Goal: Task Accomplishment & Management: Use online tool/utility

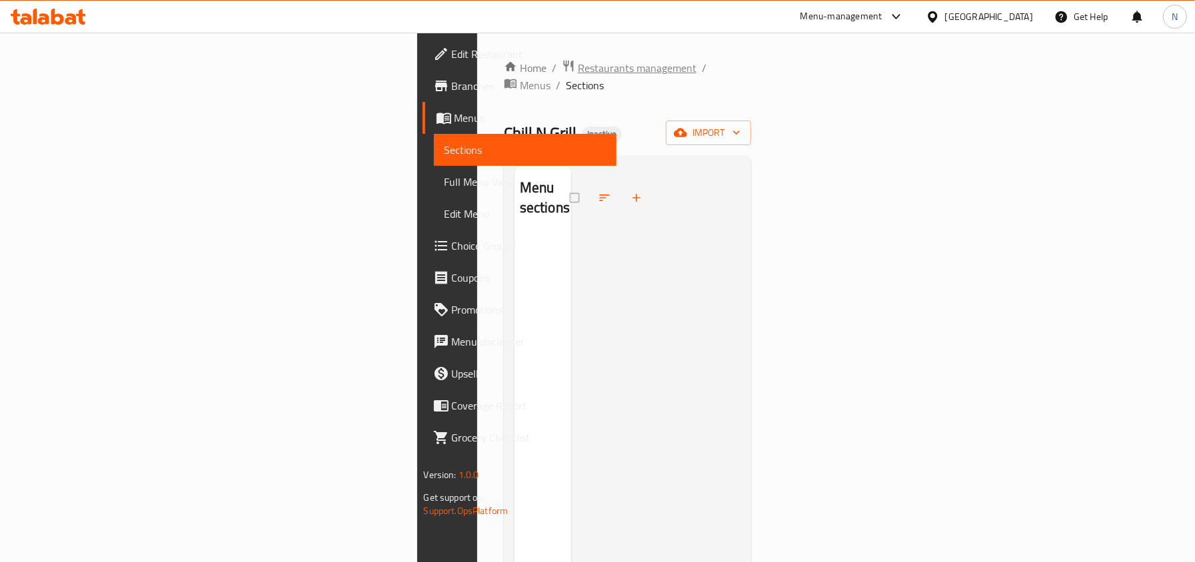
click at [578, 65] on span "Restaurants management" at bounding box center [637, 68] width 119 height 16
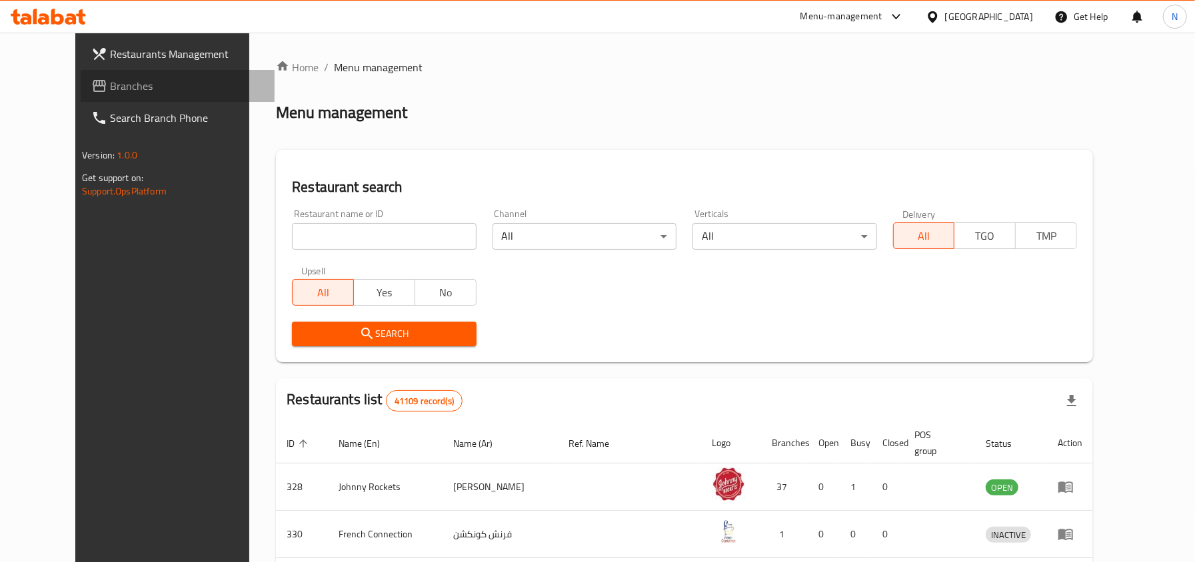
click at [125, 89] on span "Branches" at bounding box center [187, 86] width 154 height 16
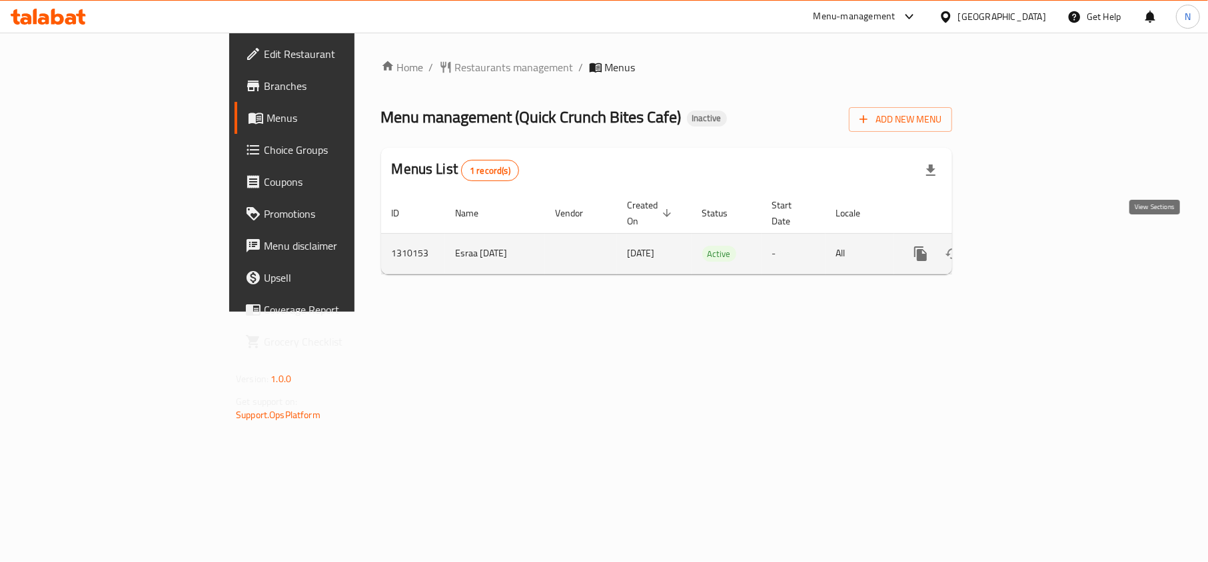
click at [1033, 238] on link "enhanced table" at bounding box center [1017, 254] width 32 height 32
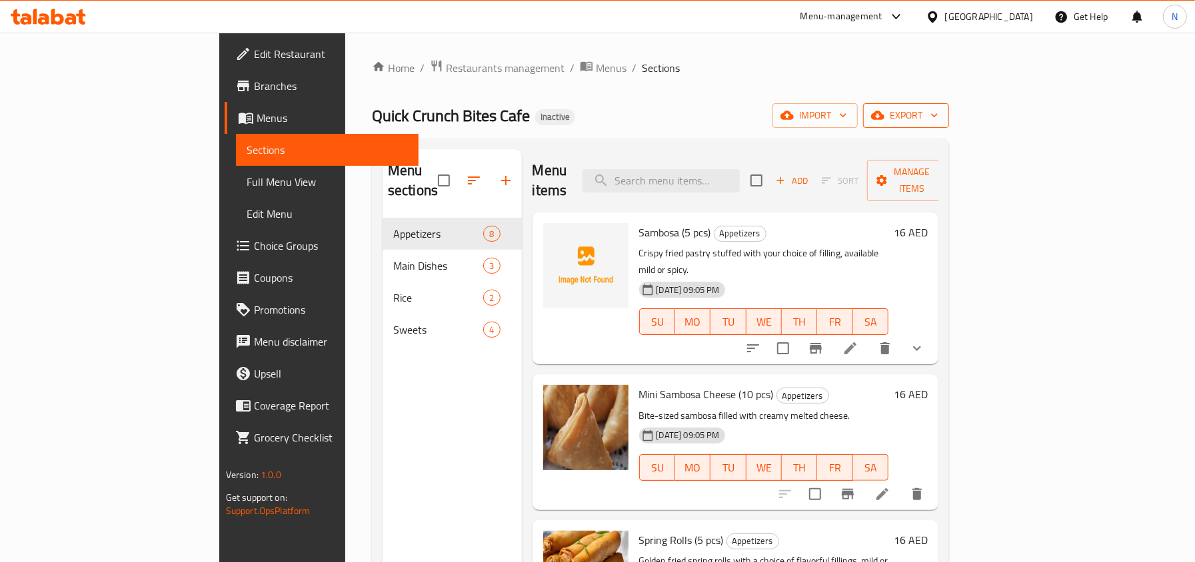
click at [938, 108] on span "export" at bounding box center [906, 115] width 65 height 17
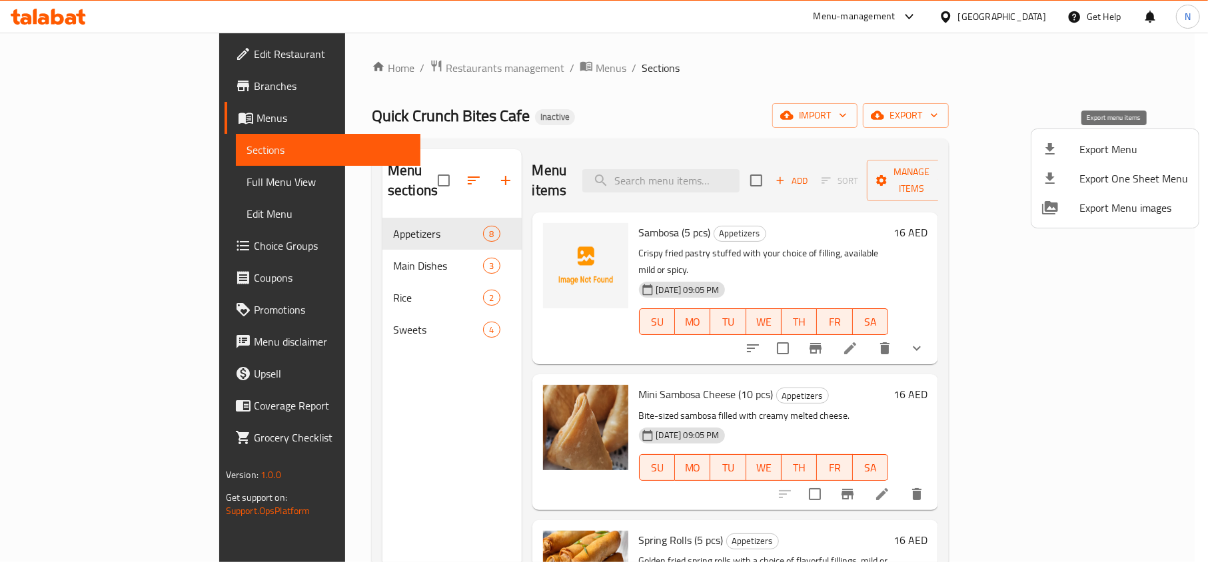
click at [1083, 143] on span "Export Menu" at bounding box center [1133, 149] width 109 height 16
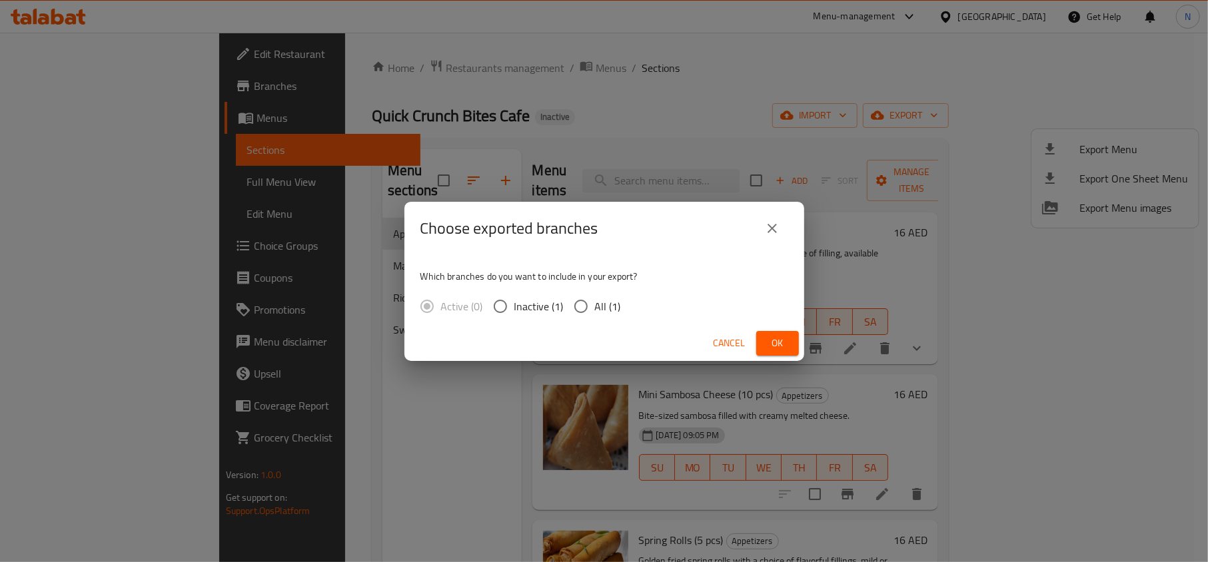
click at [600, 300] on span "All (1)" at bounding box center [608, 307] width 26 height 16
click at [595, 300] on input "All (1)" at bounding box center [581, 307] width 28 height 28
radio input "true"
click at [787, 339] on span "Ok" at bounding box center [777, 343] width 21 height 17
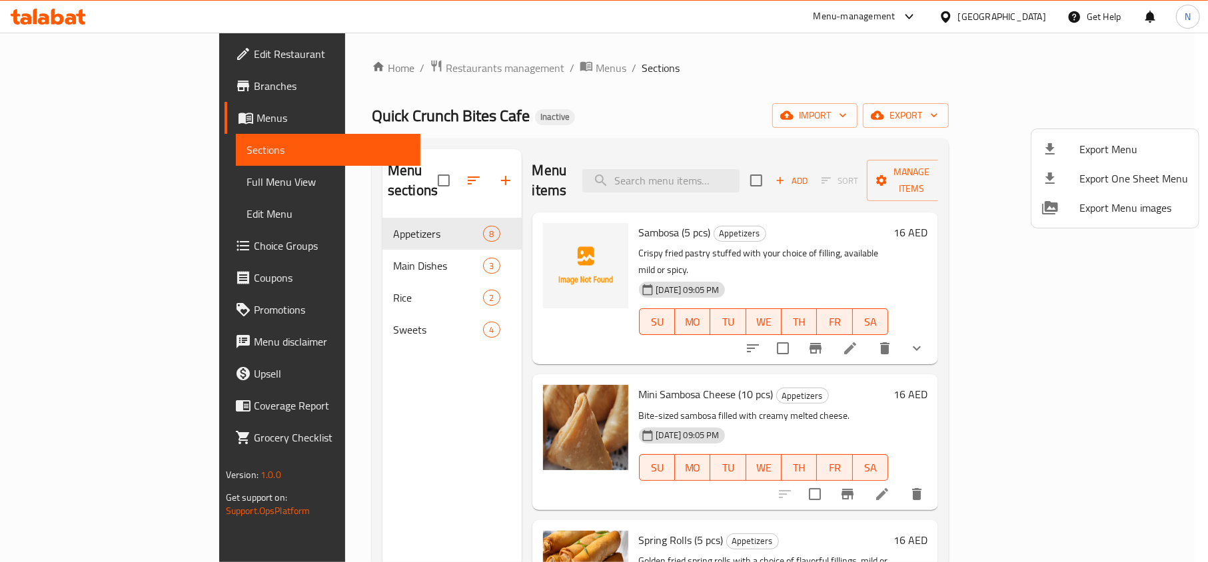
click at [1011, 14] on div at bounding box center [604, 281] width 1208 height 562
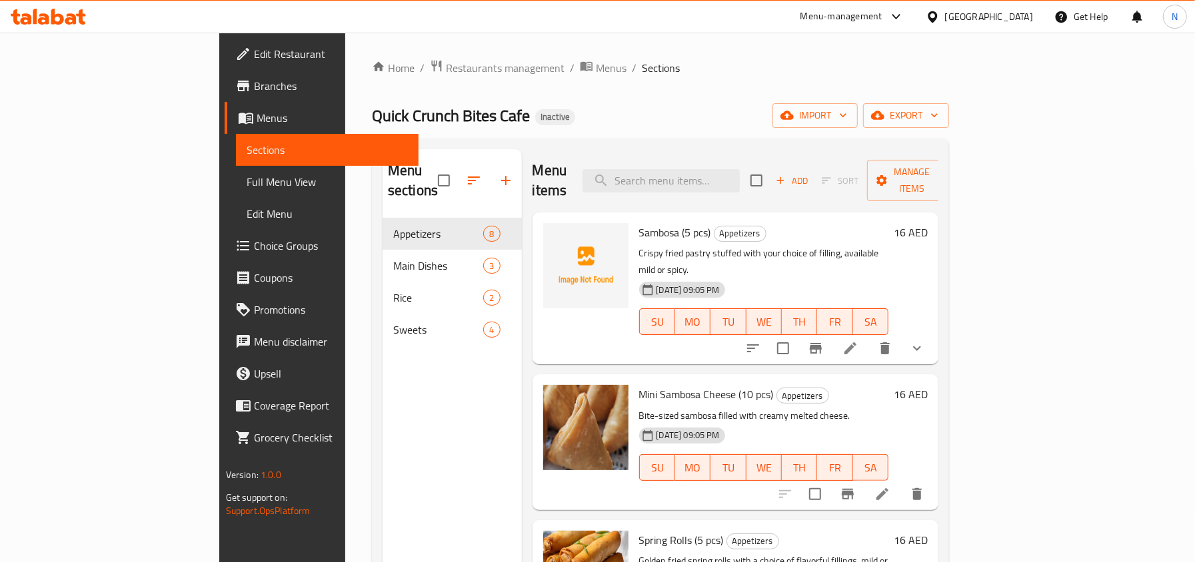
click at [981, 25] on div "United Arab Emirates" at bounding box center [979, 17] width 129 height 32
click at [982, 23] on div "United Arab Emirates" at bounding box center [989, 16] width 88 height 15
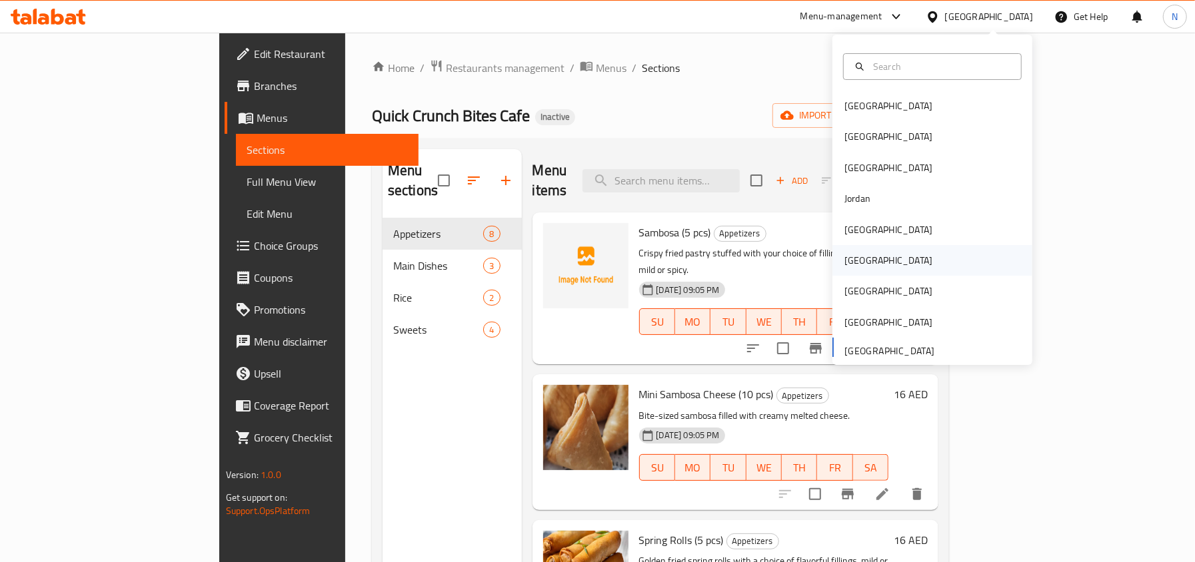
click at [858, 259] on div "[GEOGRAPHIC_DATA]" at bounding box center [888, 260] width 109 height 31
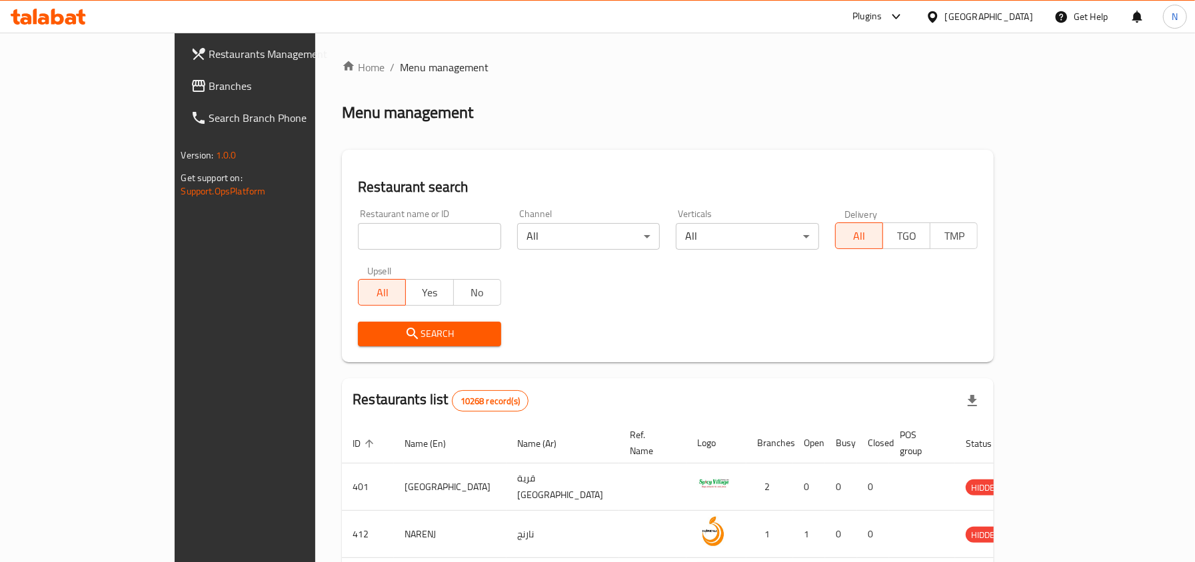
click at [209, 87] on span "Branches" at bounding box center [286, 86] width 154 height 16
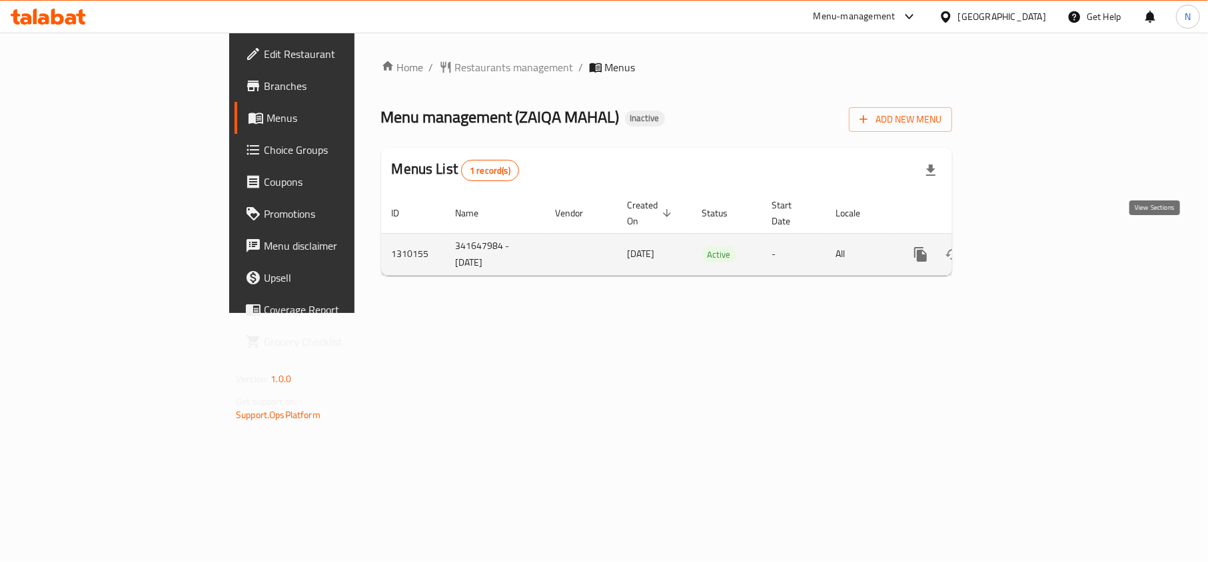
click at [1025, 247] on icon "enhanced table" at bounding box center [1017, 255] width 16 height 16
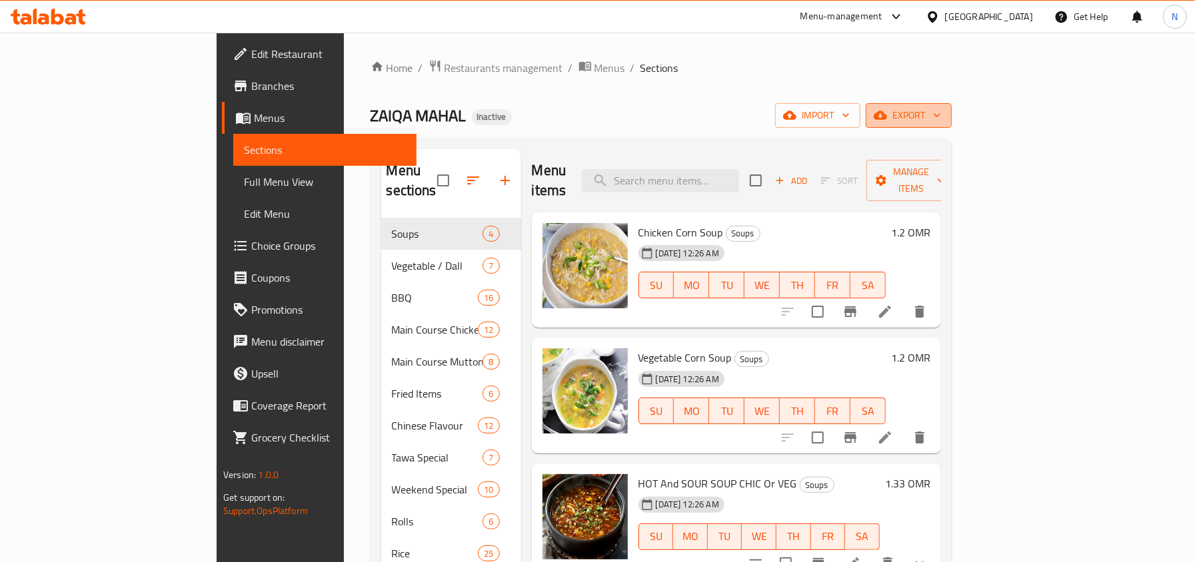
click at [944, 109] on icon "button" at bounding box center [936, 115] width 13 height 13
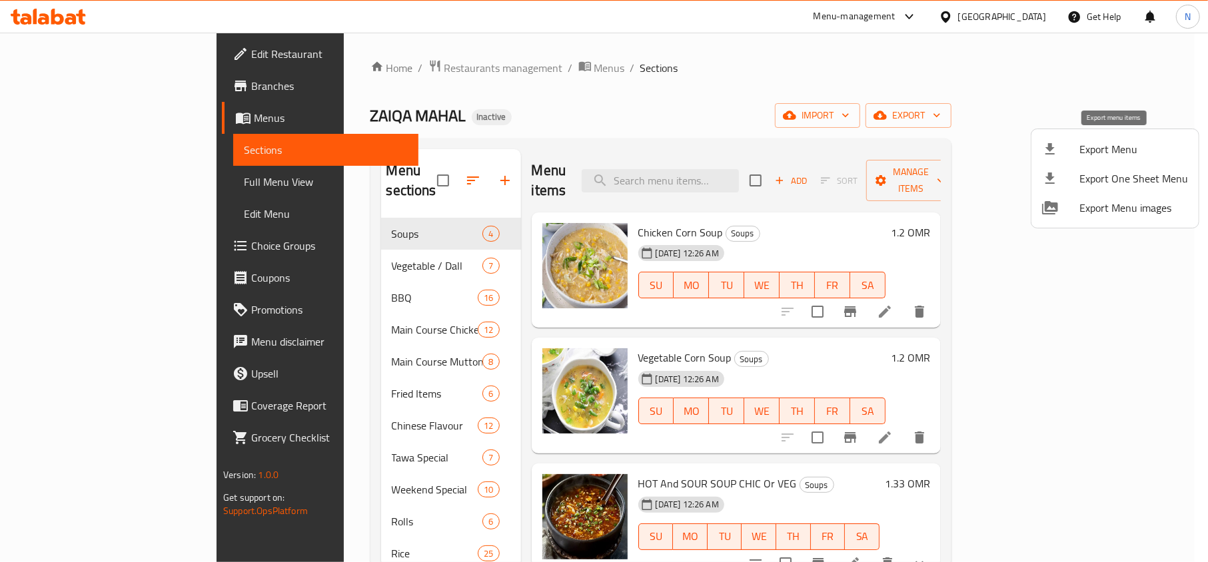
click at [1104, 144] on span "Export Menu" at bounding box center [1133, 149] width 109 height 16
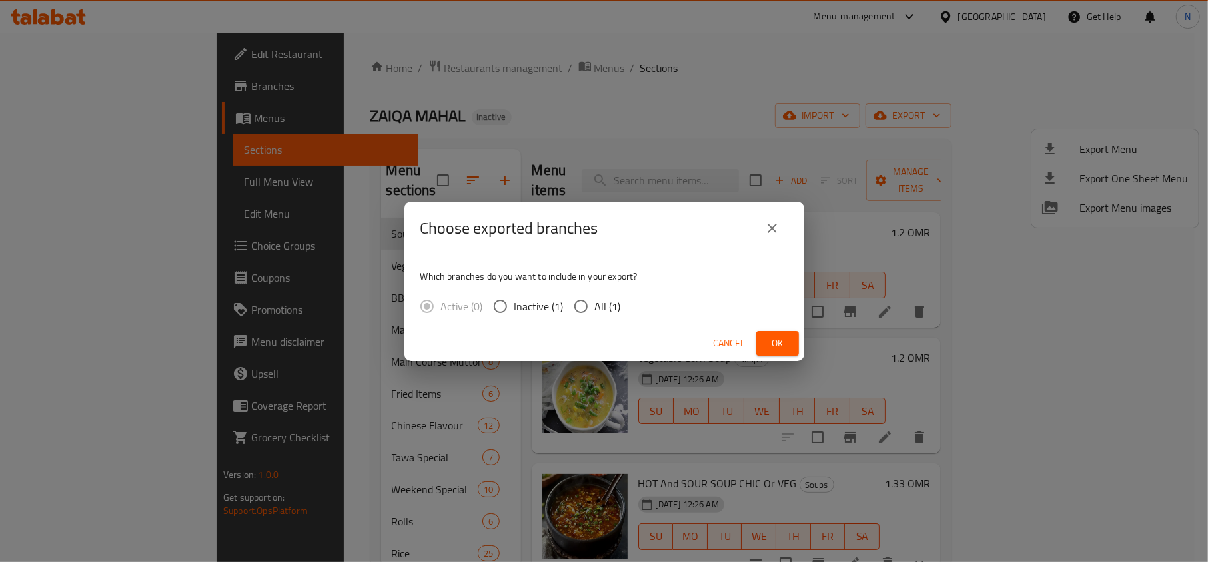
click at [598, 311] on span "All (1)" at bounding box center [608, 307] width 26 height 16
click at [595, 311] on input "All (1)" at bounding box center [581, 307] width 28 height 28
radio input "true"
drag, startPoint x: 780, startPoint y: 338, endPoint x: 613, endPoint y: 235, distance: 196.0
click at [780, 337] on span "Ok" at bounding box center [777, 343] width 21 height 17
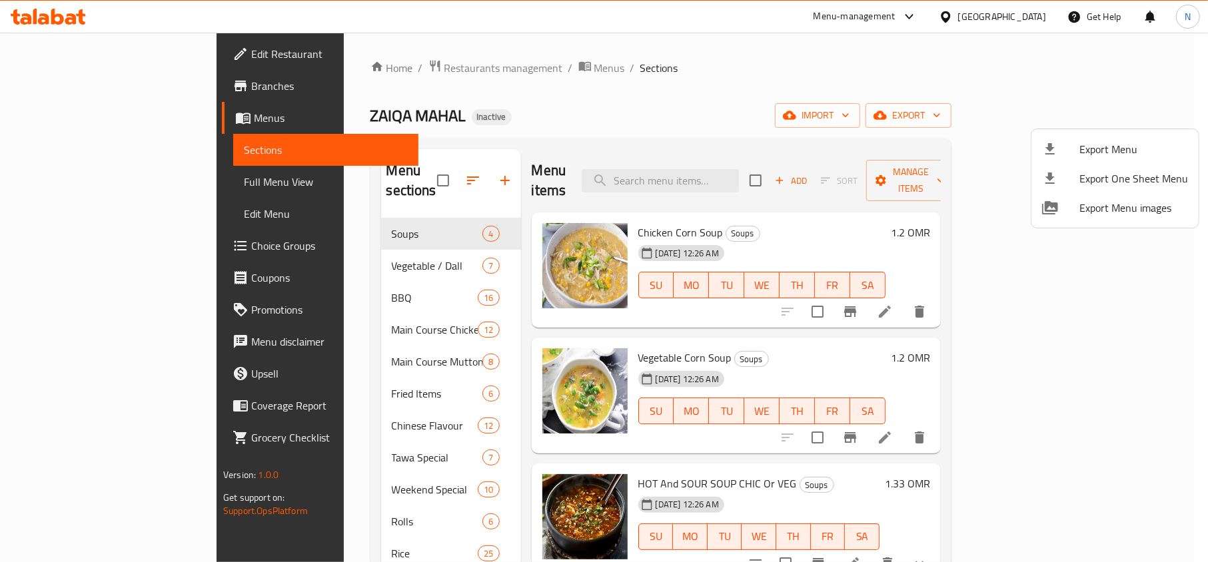
click at [724, 73] on div at bounding box center [604, 281] width 1208 height 562
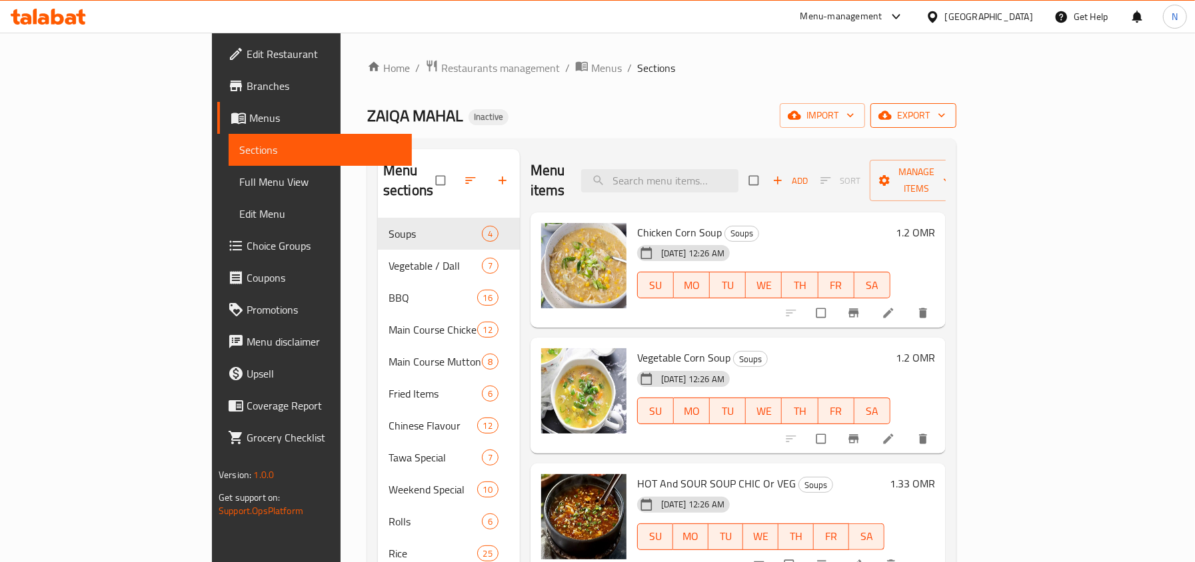
click at [946, 107] on span "export" at bounding box center [913, 115] width 65 height 17
